Goal: Task Accomplishment & Management: Understand process/instructions

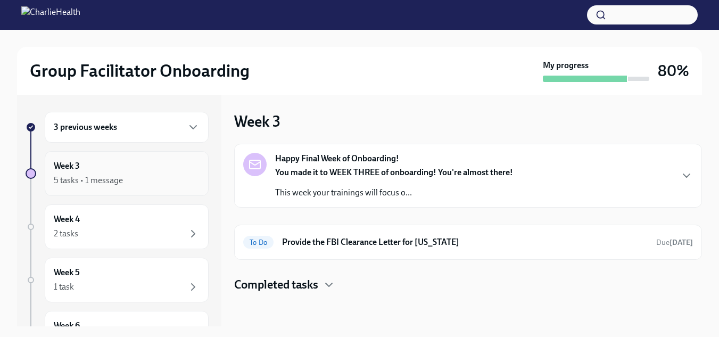
click at [160, 178] on div "5 tasks • 1 message" at bounding box center [127, 180] width 146 height 13
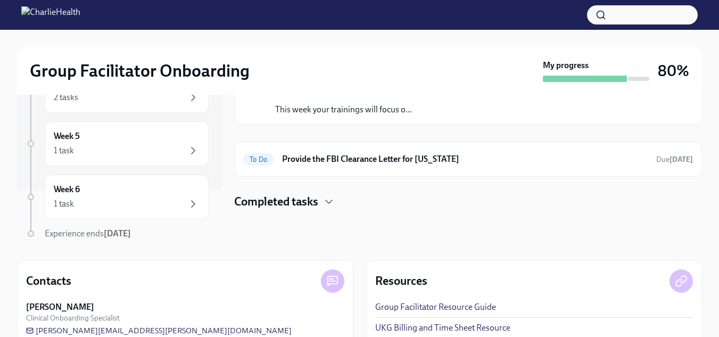
scroll to position [106, 0]
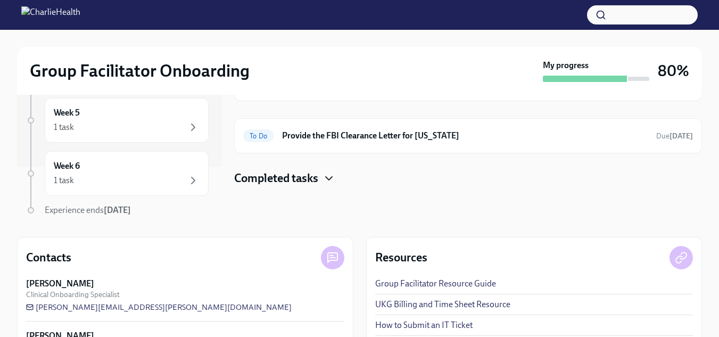
click at [326, 179] on icon "button" at bounding box center [329, 178] width 13 height 13
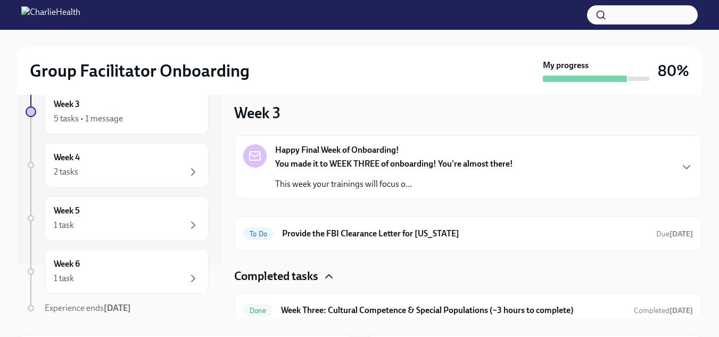
scroll to position [0, 0]
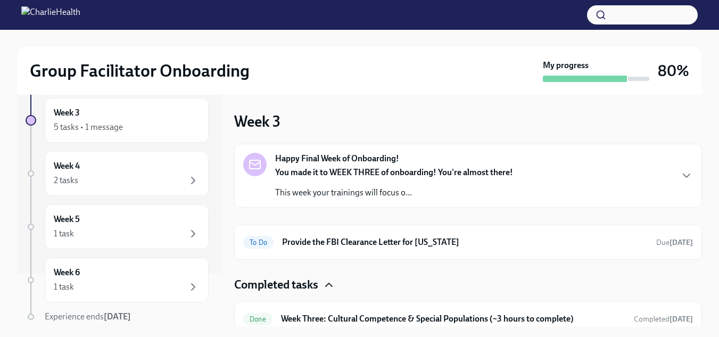
click at [329, 187] on p "This week your trainings will focus o..." at bounding box center [394, 193] width 238 height 12
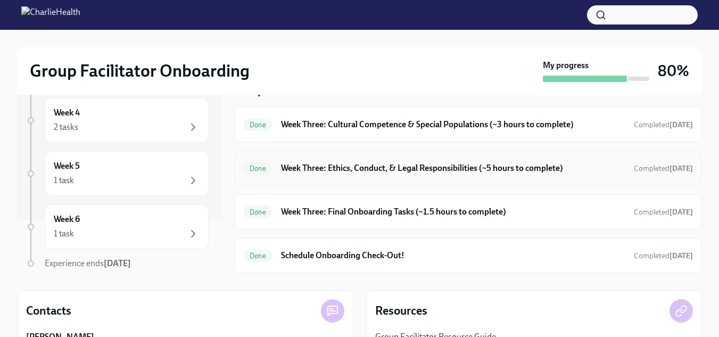
scroll to position [106, 0]
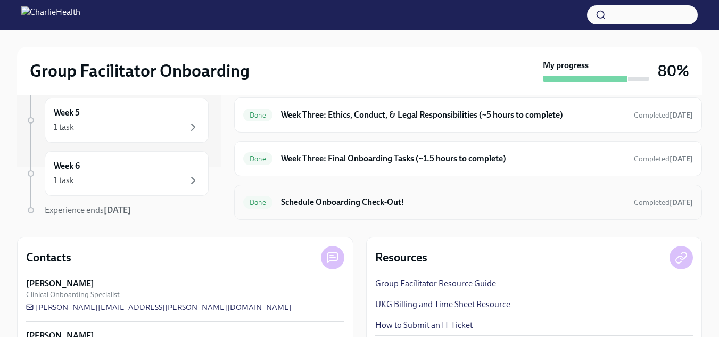
click at [334, 202] on h6 "Schedule Onboarding Check-Out!" at bounding box center [453, 202] width 344 height 12
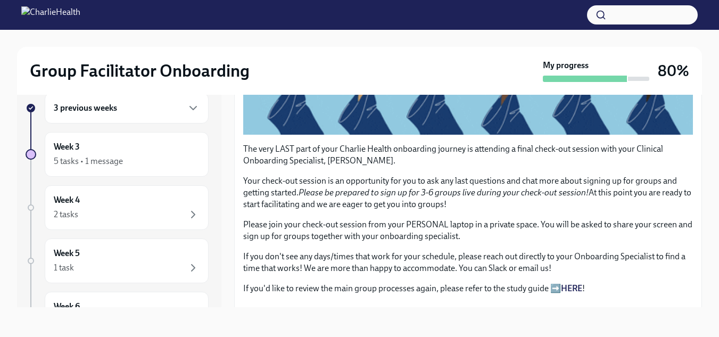
scroll to position [296, 0]
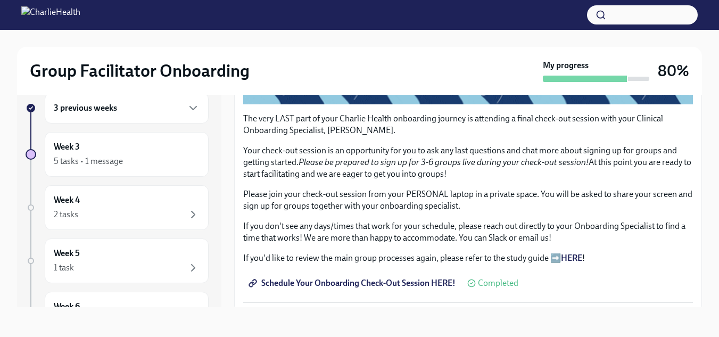
click at [568, 253] on strong "HERE" at bounding box center [571, 258] width 21 height 10
